Goal: Check status: Check status

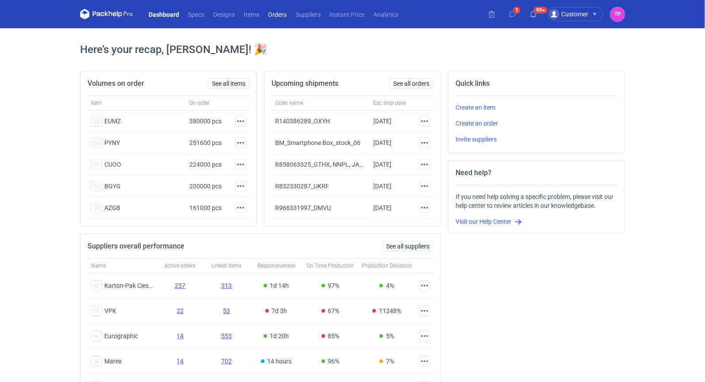
click at [266, 11] on link "Orders" at bounding box center [277, 14] width 27 height 11
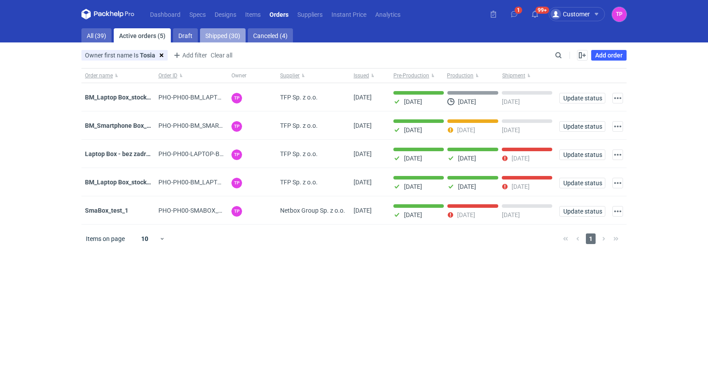
click at [219, 34] on link "Shipped (30)" at bounding box center [223, 35] width 46 height 14
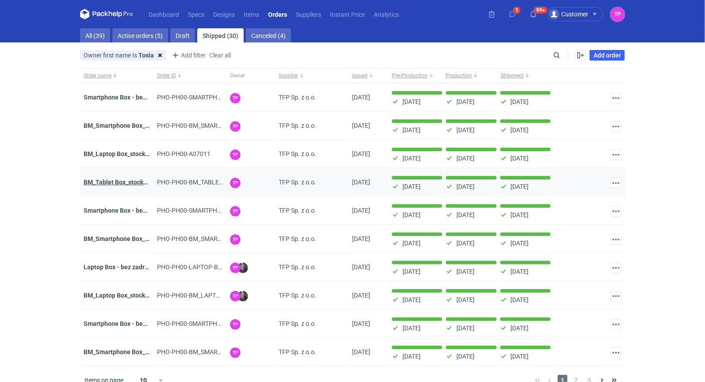
click at [107, 184] on strong "BM_Tablet Box_stock_02" at bounding box center [118, 182] width 69 height 7
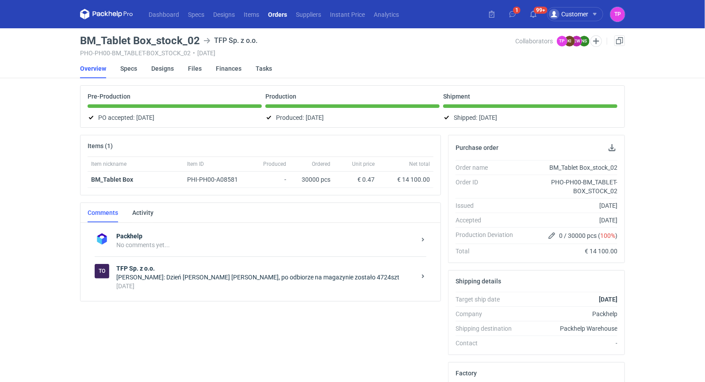
click at [186, 63] on li "Designs" at bounding box center [169, 68] width 37 height 19
click at [192, 73] on link "Files" at bounding box center [195, 68] width 14 height 19
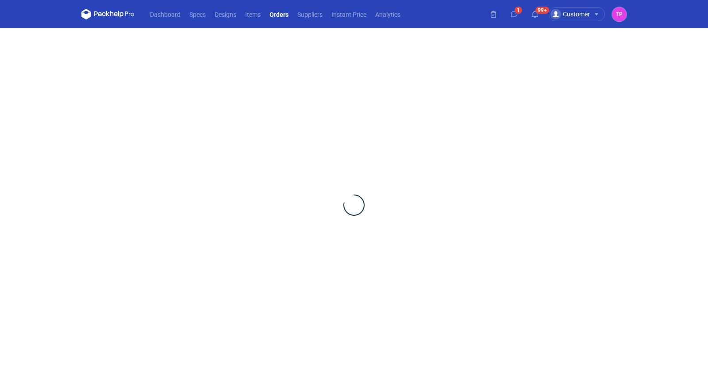
click at [192, 73] on div at bounding box center [353, 205] width 545 height 354
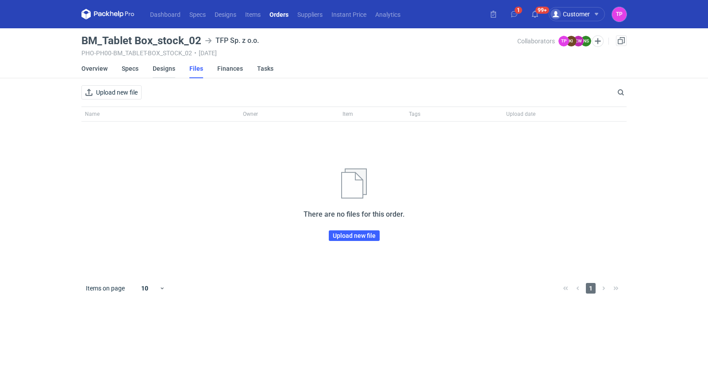
click at [168, 70] on link "Designs" at bounding box center [164, 68] width 23 height 19
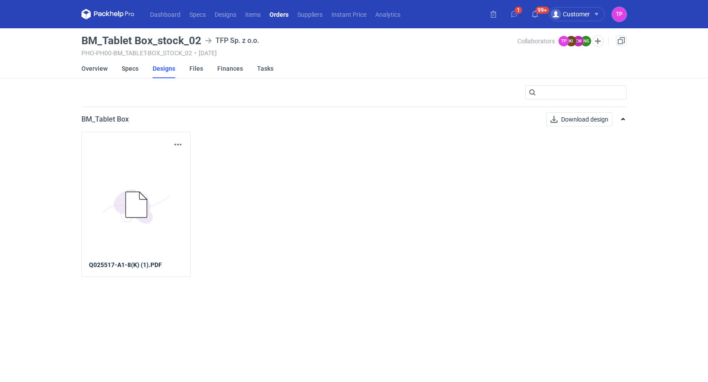
click at [136, 226] on icon "5BD5AC33-3523-40E7-9262-1BFF0AD53D48@1x" at bounding box center [136, 205] width 71 height 71
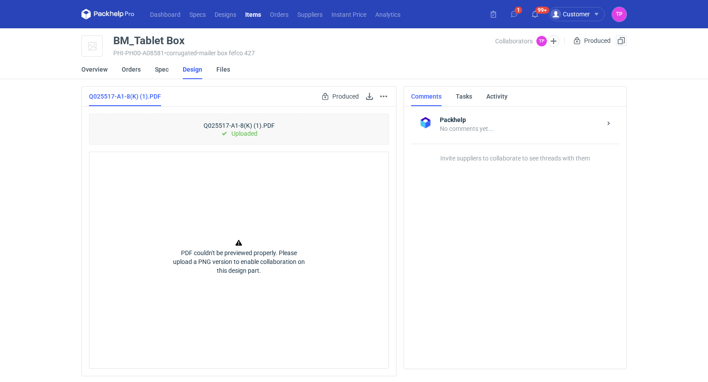
click at [375, 95] on div "Produced Go to design page" at bounding box center [354, 96] width 69 height 11
click at [374, 96] on link at bounding box center [369, 96] width 11 height 11
